Goal: Task Accomplishment & Management: Manage account settings

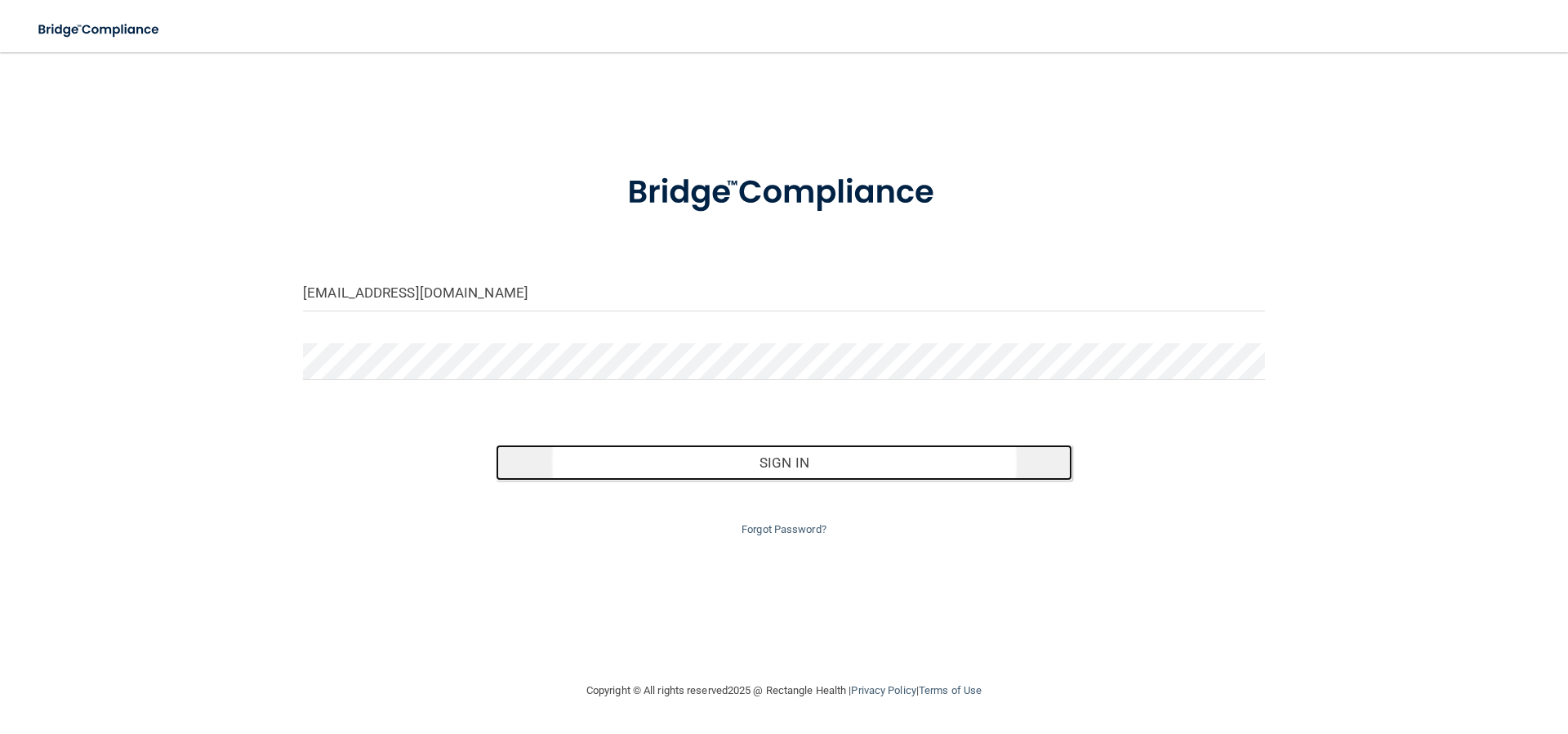
click at [781, 466] on button "Sign In" at bounding box center [785, 462] width 578 height 36
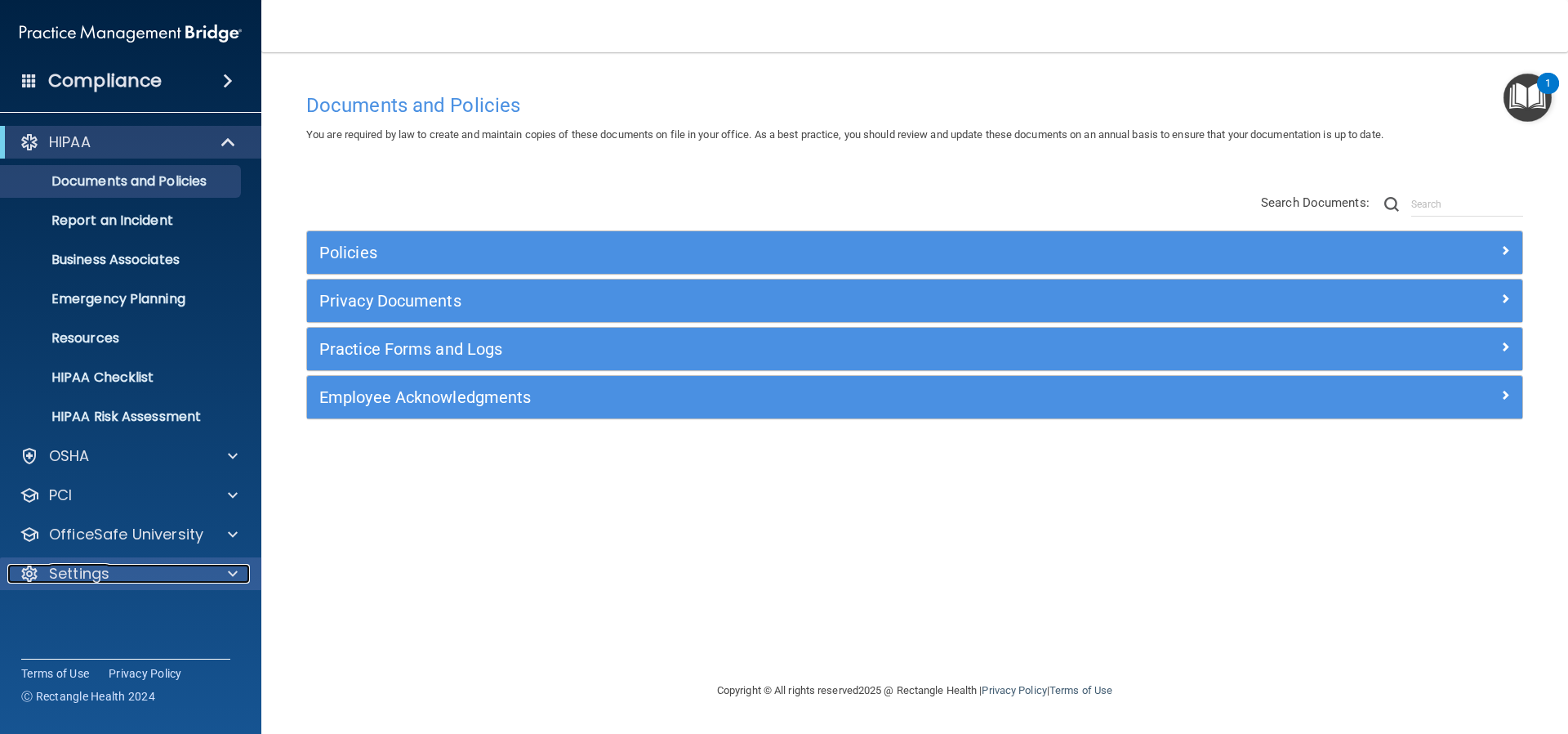
click at [88, 574] on p "Settings" at bounding box center [79, 574] width 61 height 19
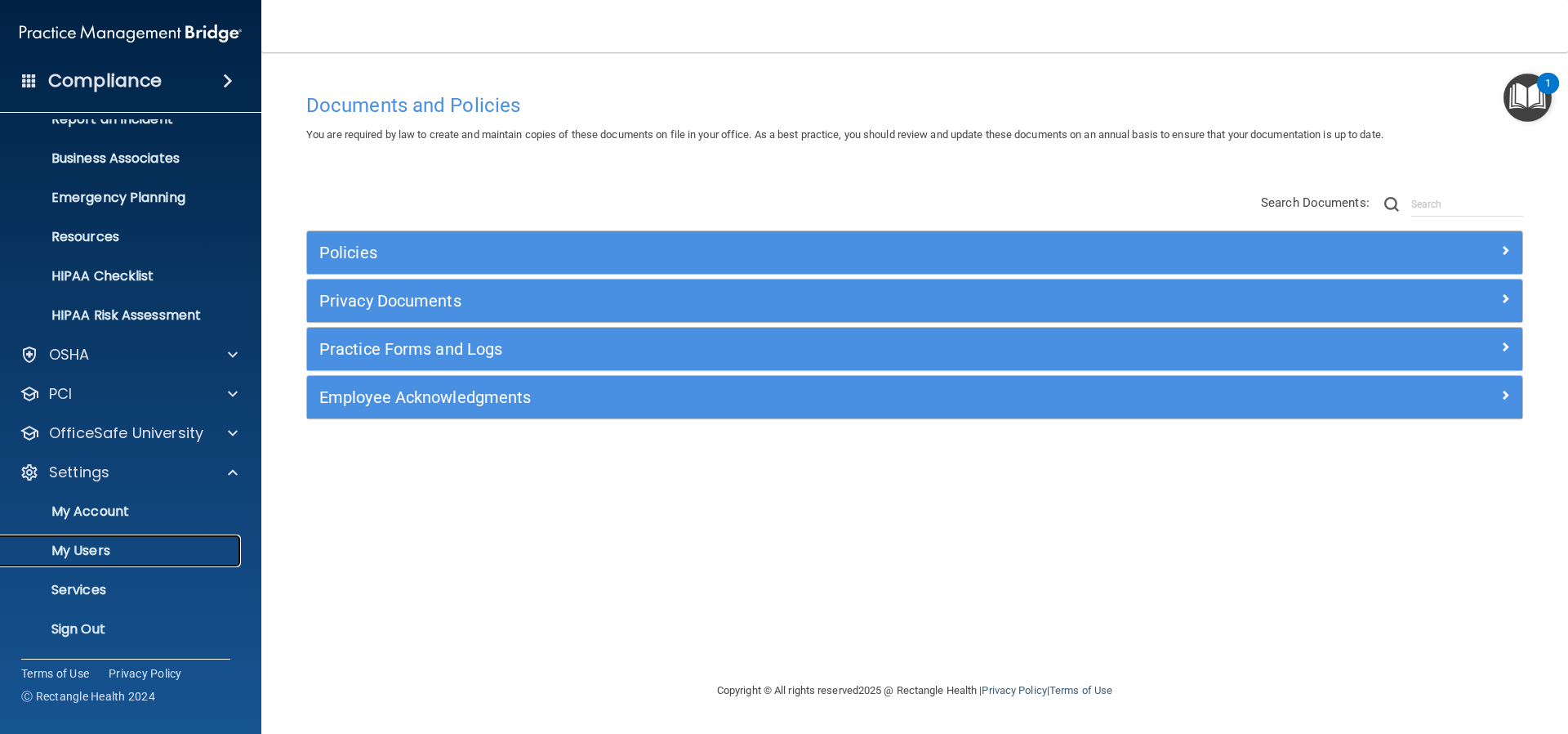
click at [78, 548] on p "My Users" at bounding box center [122, 551] width 223 height 17
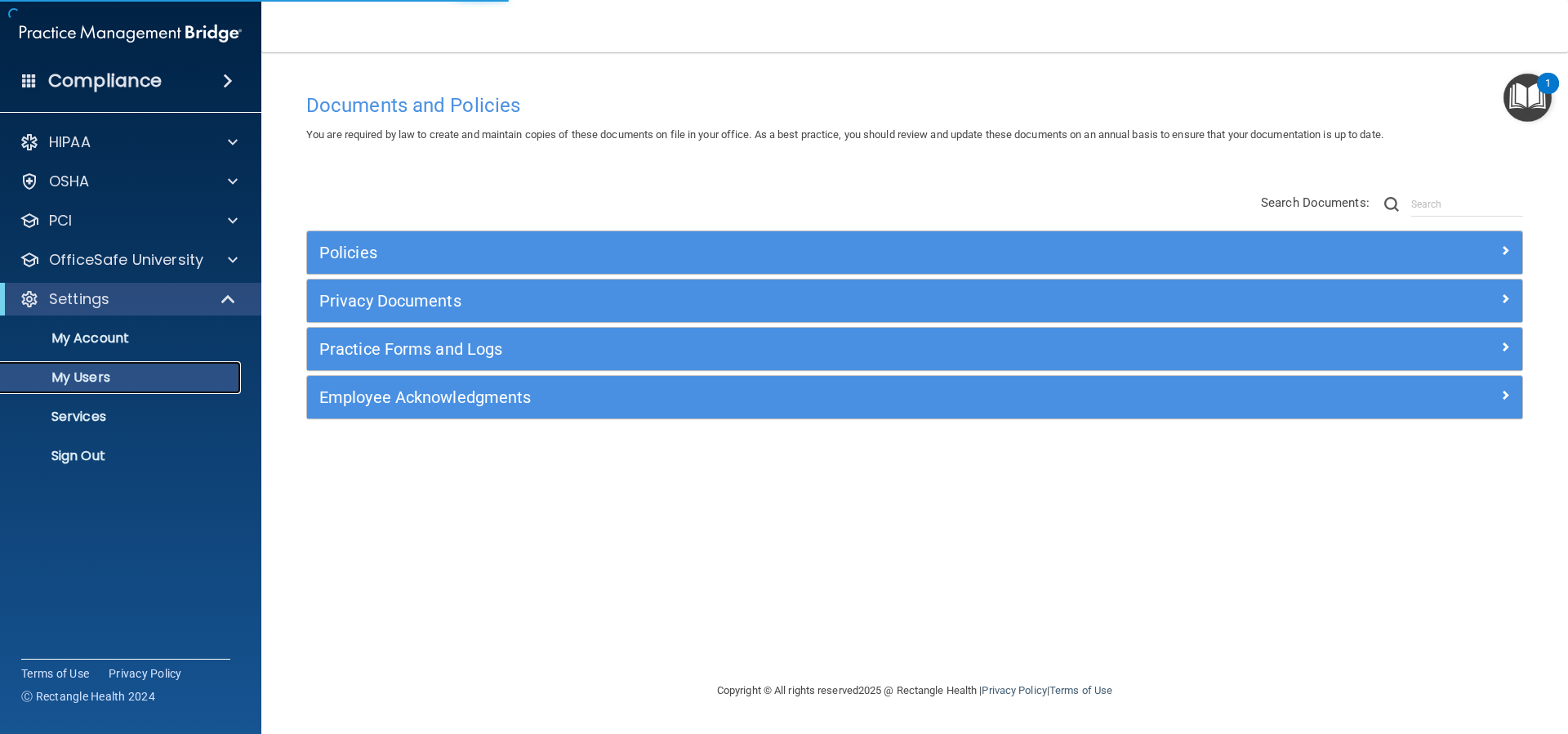
select select "20"
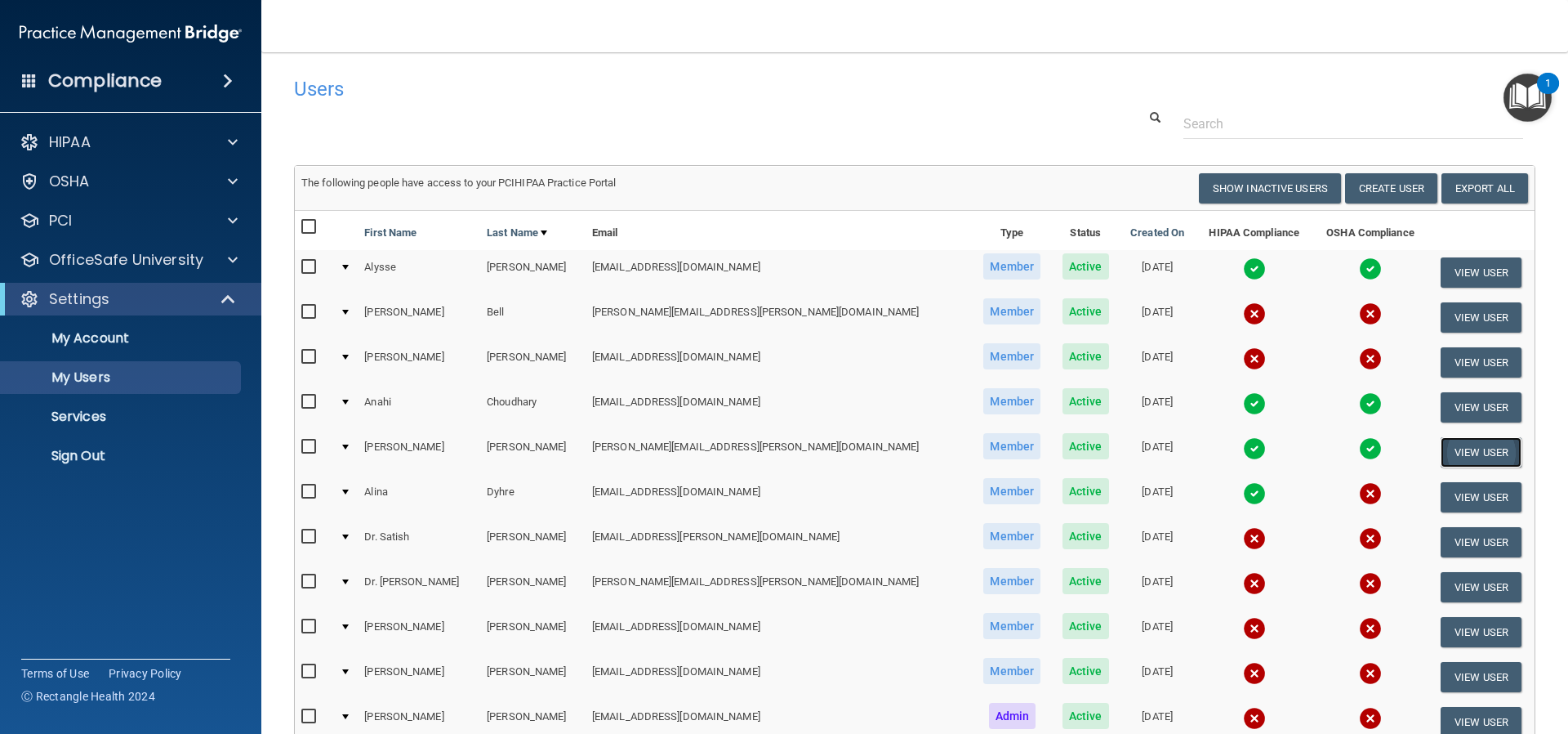
click at [1442, 442] on button "View User" at bounding box center [1482, 452] width 81 height 30
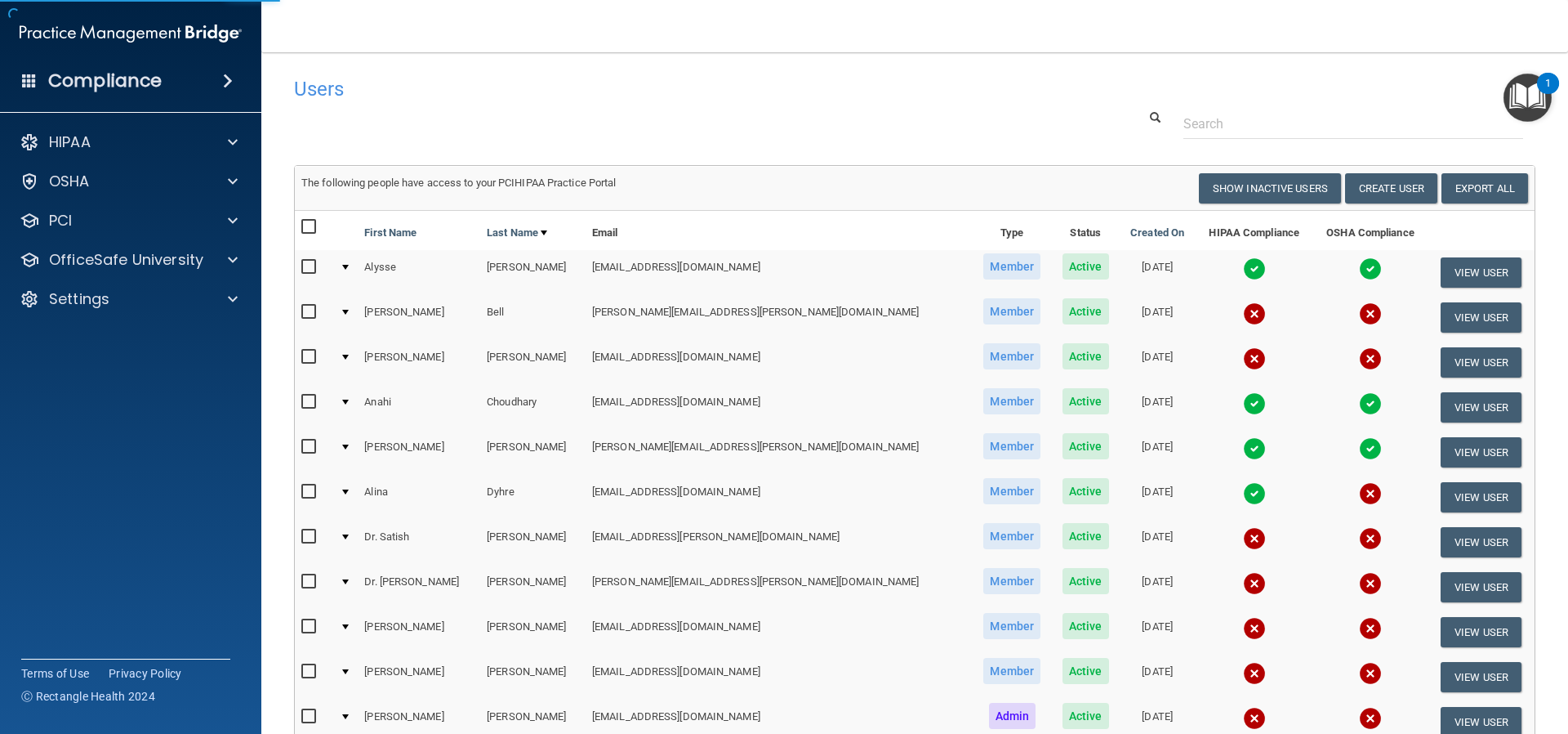
select select "practice_member"
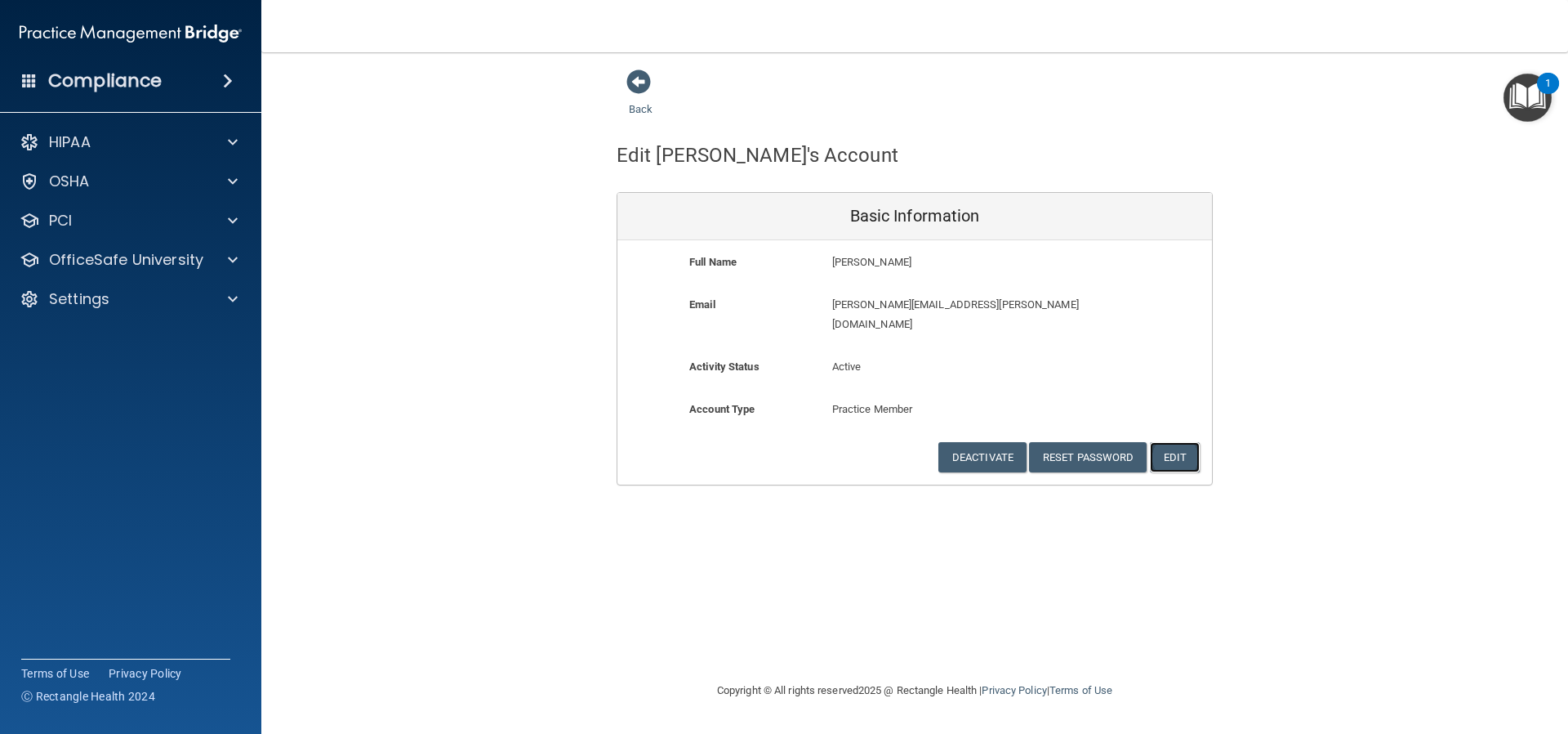
click at [1171, 442] on button "Edit" at bounding box center [1175, 457] width 50 height 30
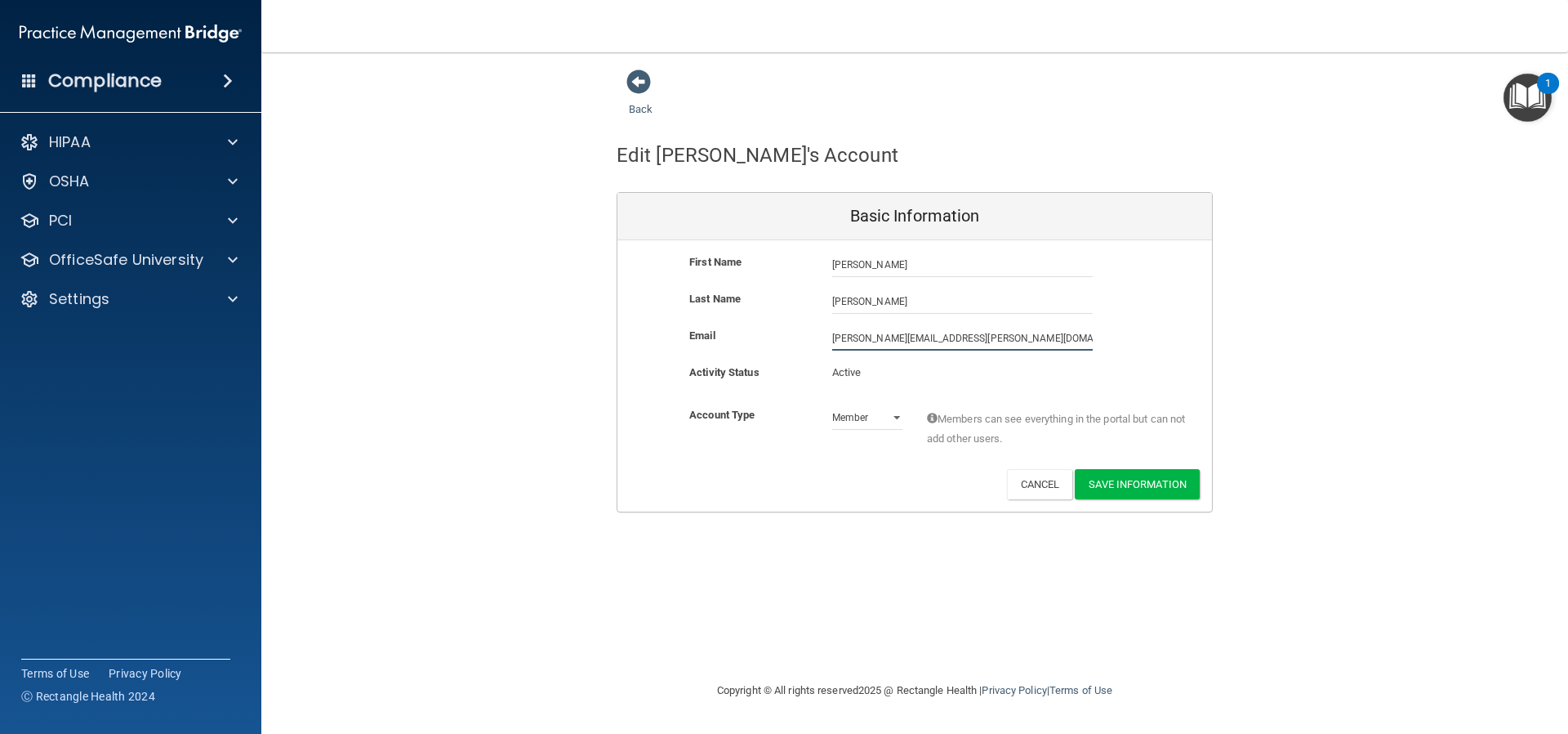
drag, startPoint x: 1010, startPoint y: 336, endPoint x: 752, endPoint y: 345, distance: 258.2
click at [752, 345] on div "Email [PERSON_NAME][EMAIL_ADDRESS][PERSON_NAME][DOMAIN_NAME] [PERSON_NAME][DOMA…" at bounding box center [914, 338] width 595 height 25
paste input "[PERSON_NAME]@gmai"
type input "[EMAIL_ADDRESS][DOMAIN_NAME]"
click at [1124, 486] on button "Save Information" at bounding box center [1137, 484] width 125 height 30
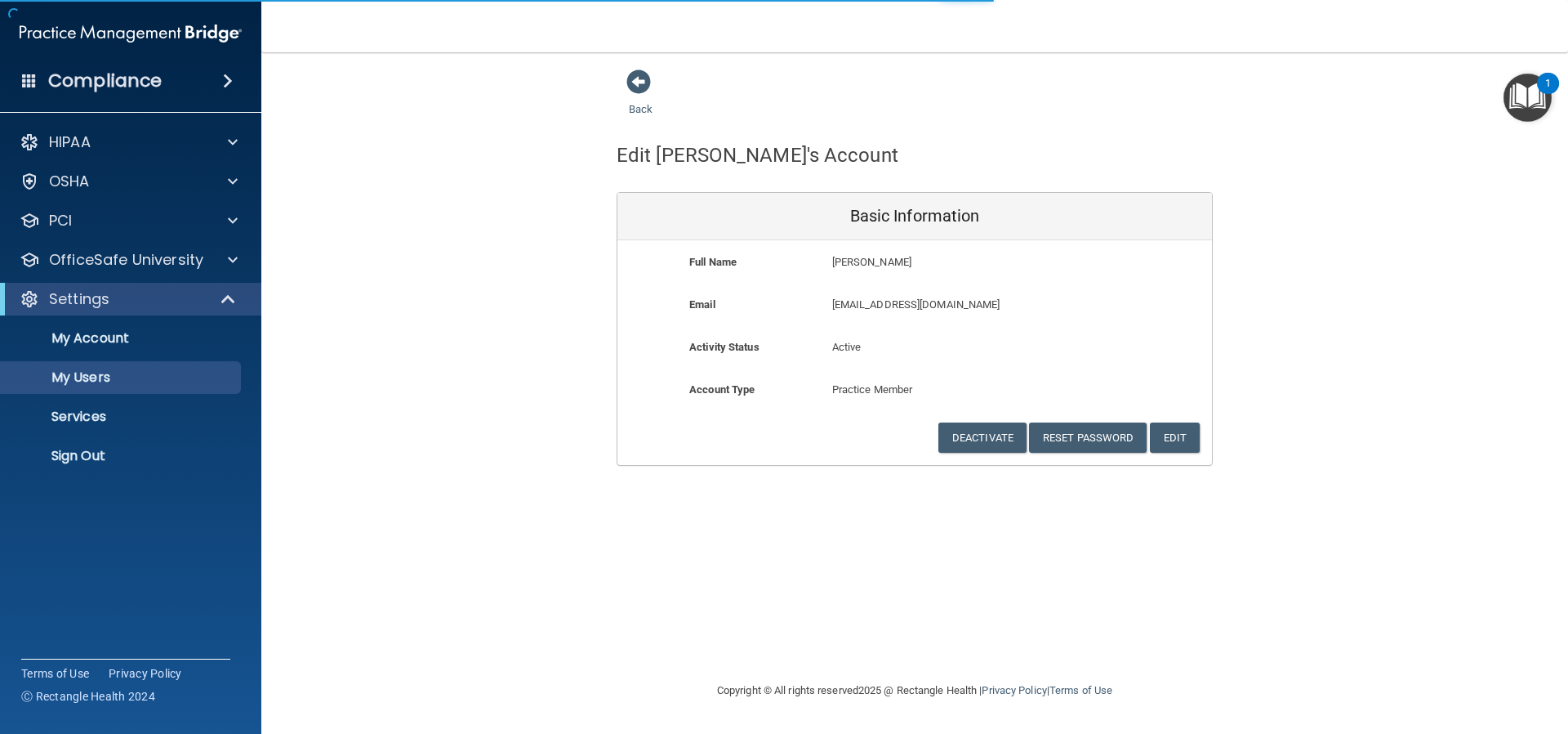
select select "20"
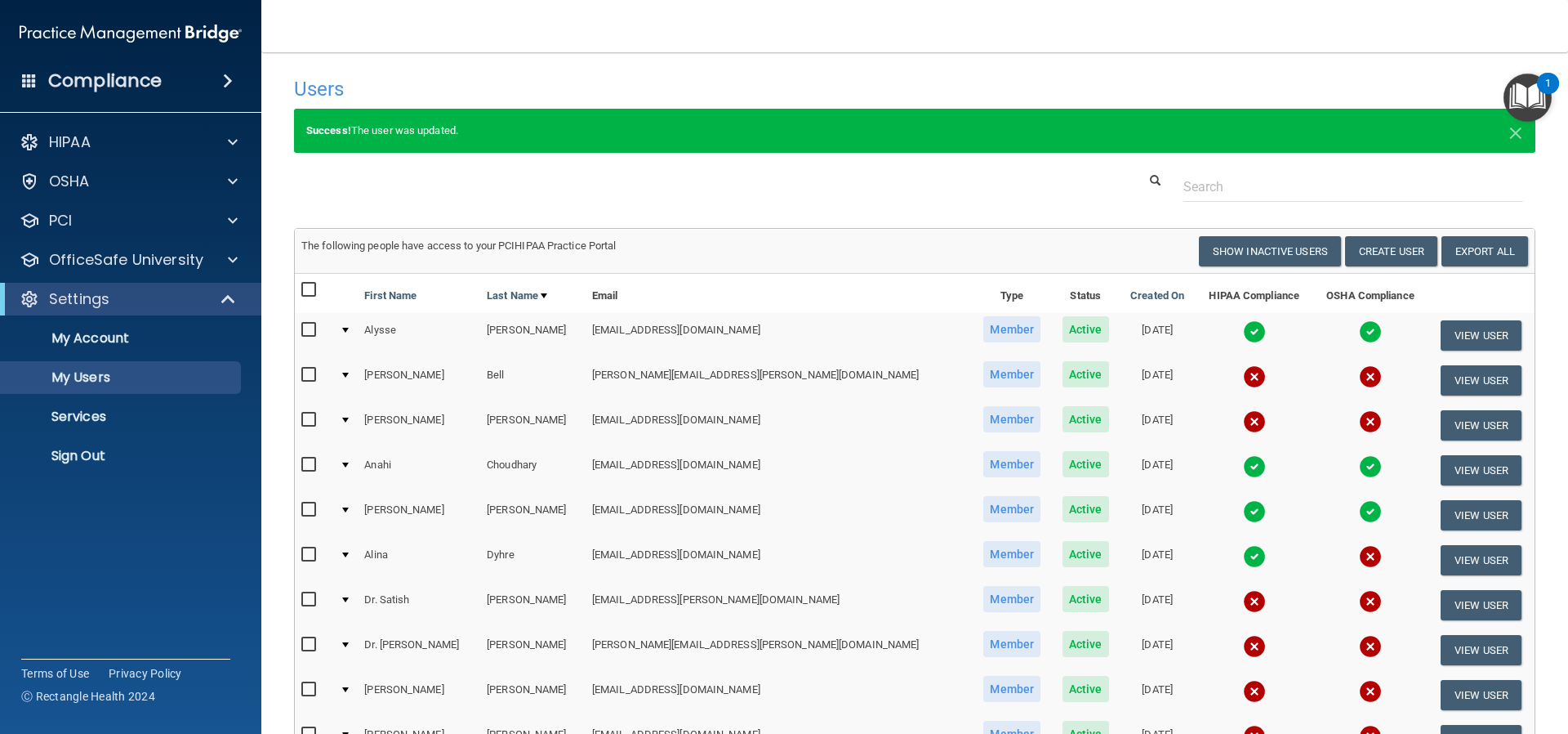
scroll to position [82, 0]
